Goal: Communication & Community: Answer question/provide support

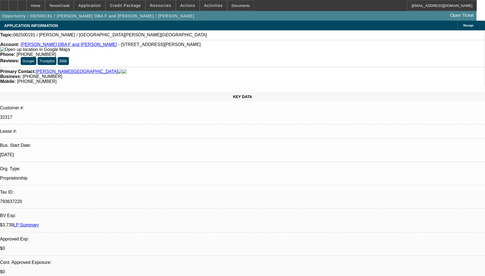
select select "0"
select select "2"
select select "0.1"
select select "4"
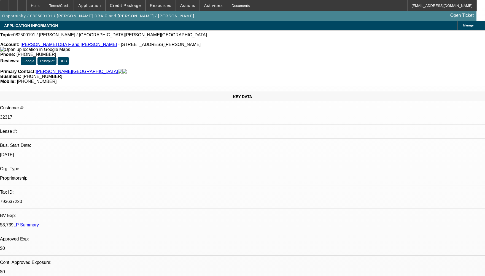
radio input "true"
type textarea "WE HAVE NOT COLLECTED ANY PAYMENT AT BEACON AS ITS A DISC DEAL."
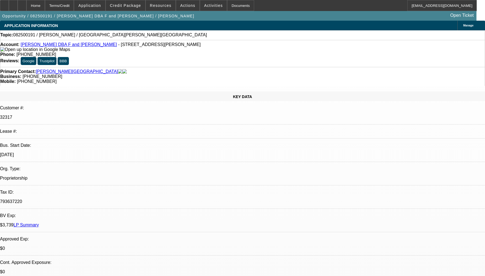
radio input "true"
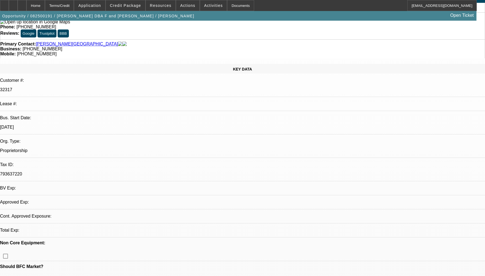
select select "0"
select select "2"
select select "0.1"
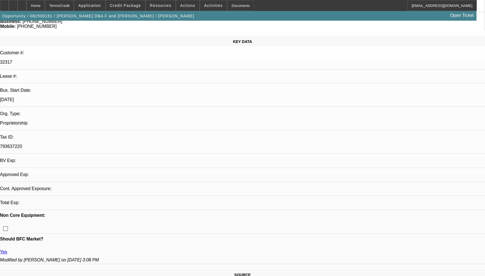
select select "1"
select select "2"
select select "4"
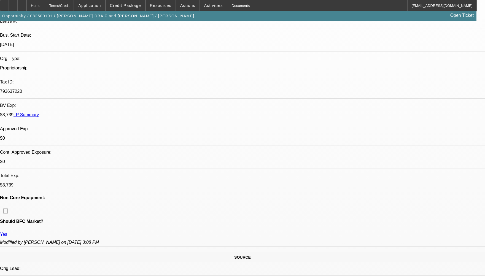
scroll to position [193, 0]
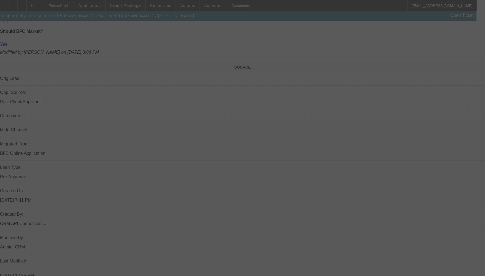
scroll to position [180, 0]
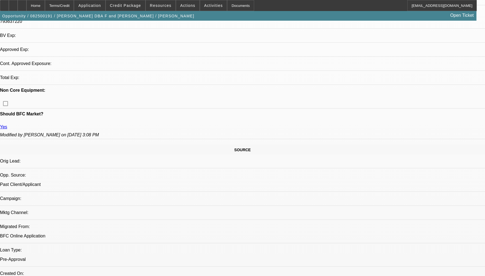
select select "0"
select select "2"
select select "0.1"
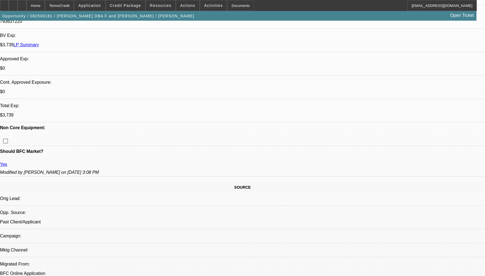
select select "1"
select select "2"
select select "4"
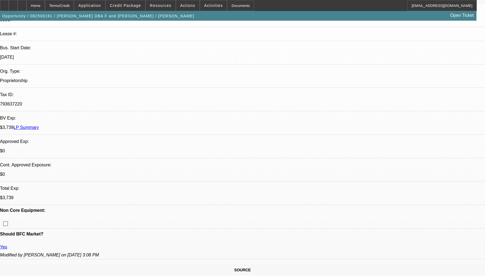
scroll to position [153, 0]
